Goal: Information Seeking & Learning: Obtain resource

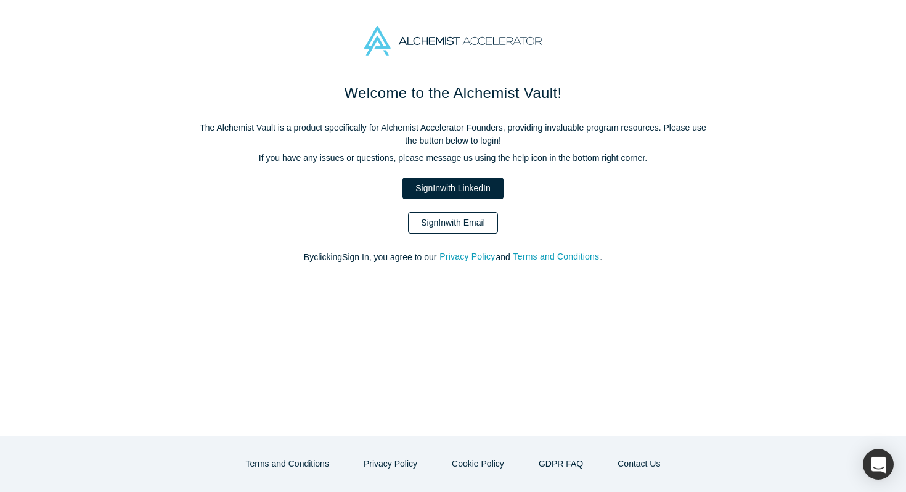
click at [464, 221] on link "Sign In with Email" at bounding box center [453, 223] width 90 height 22
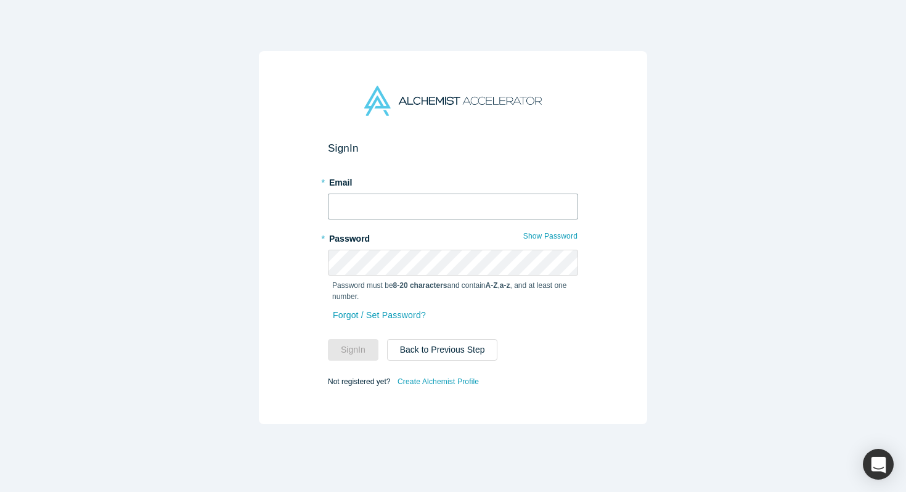
click at [469, 216] on input "text" at bounding box center [453, 207] width 250 height 26
type input "[EMAIL_ADDRESS]"
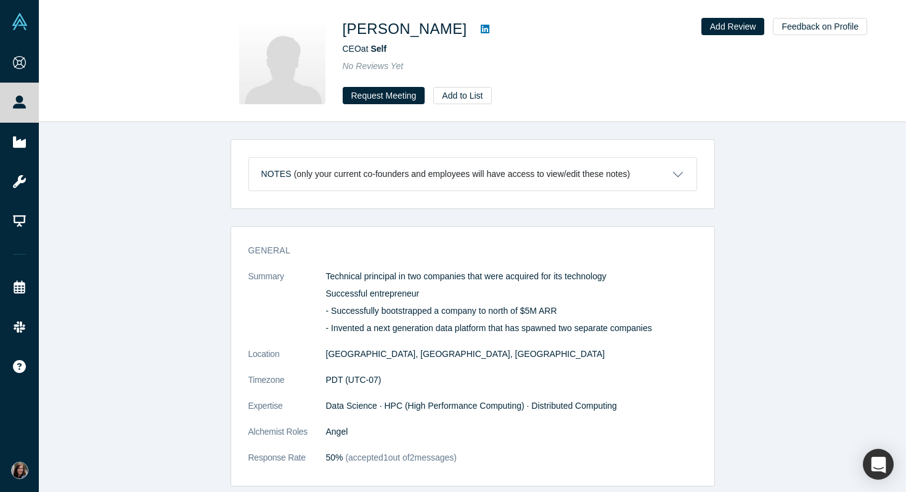
click at [481, 29] on icon at bounding box center [485, 29] width 9 height 10
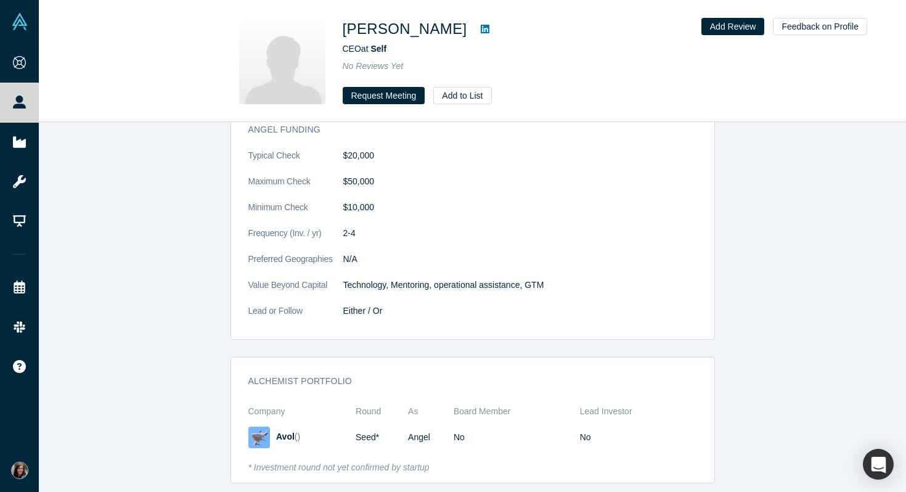
scroll to position [693, 0]
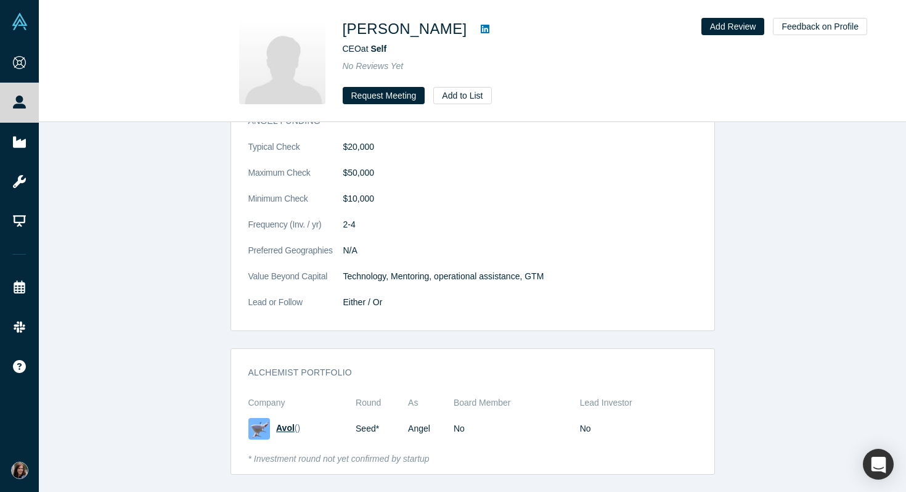
click at [282, 427] on span "Avol" at bounding box center [285, 428] width 18 height 10
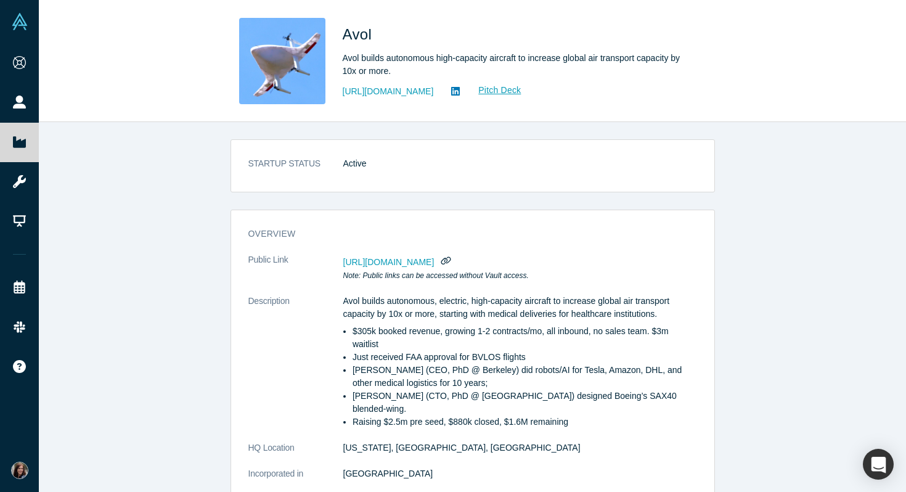
click at [460, 89] on icon at bounding box center [455, 91] width 9 height 9
click at [521, 96] on link "Pitch Deck" at bounding box center [493, 90] width 57 height 14
